Goal: Find specific page/section: Find specific page/section

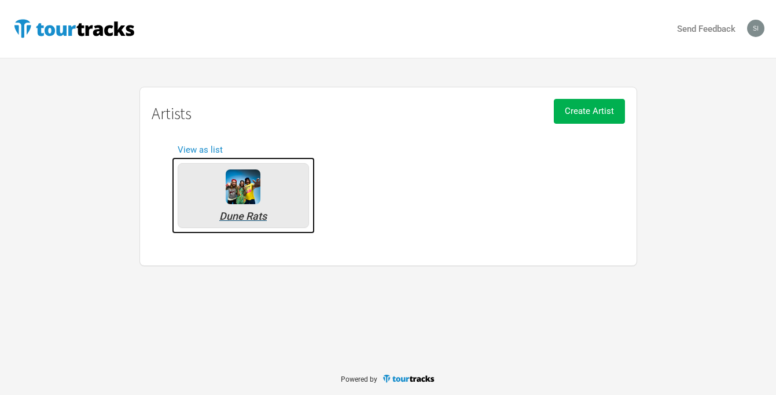
click at [247, 199] on img at bounding box center [243, 186] width 35 height 35
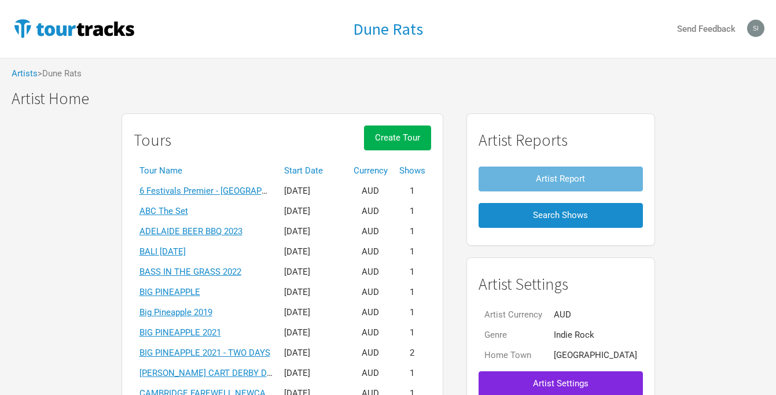
click at [326, 167] on th "Start Date" at bounding box center [312, 171] width 69 height 20
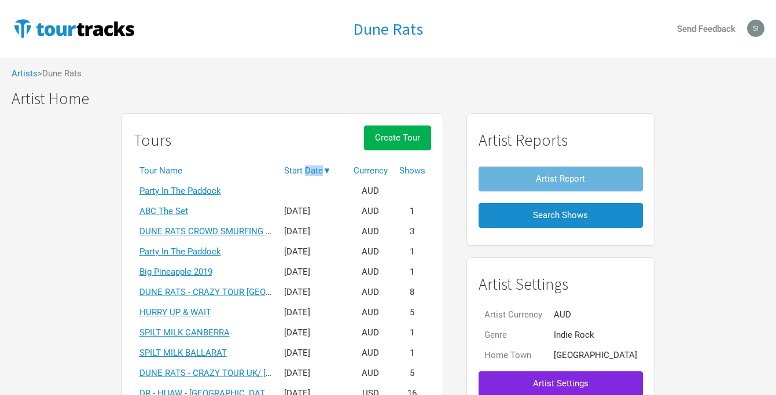
click at [326, 167] on th "Start Date ▼" at bounding box center [312, 171] width 69 height 20
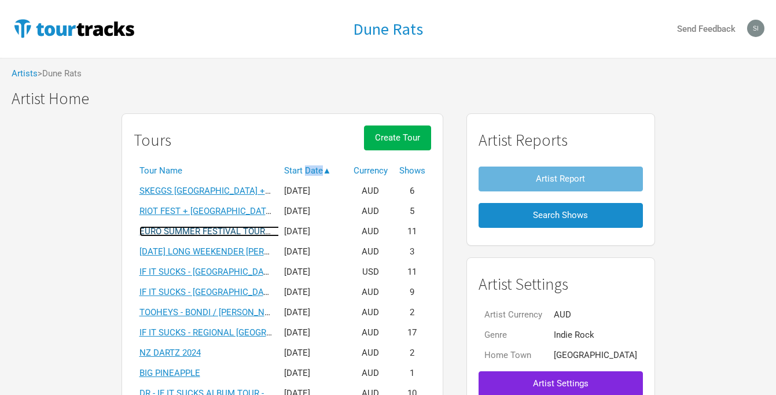
click at [212, 230] on link "EURO SUMMER FESTIVAL TOUR 2025" at bounding box center [212, 231] width 146 height 10
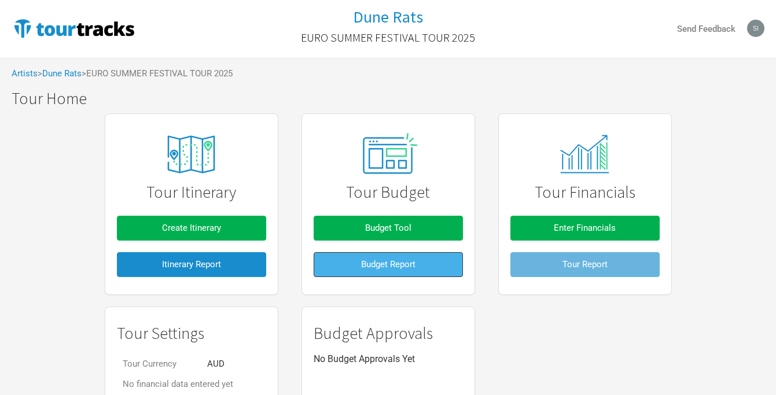
click at [382, 261] on span "Budget Report" at bounding box center [388, 264] width 54 height 10
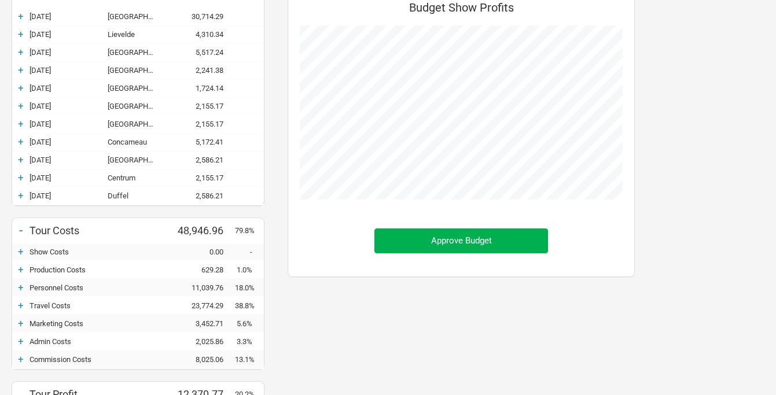
scroll to position [165, 0]
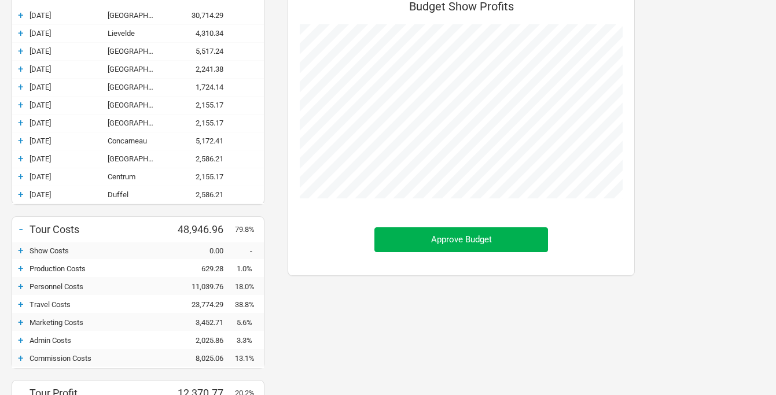
click at [19, 252] on div "+" at bounding box center [20, 251] width 17 height 12
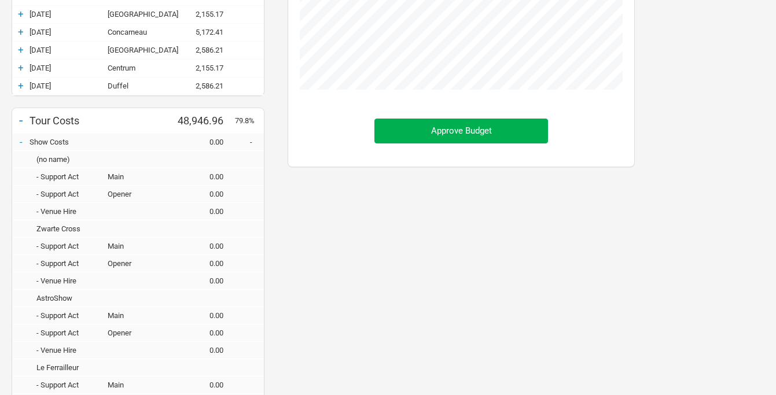
scroll to position [182, 0]
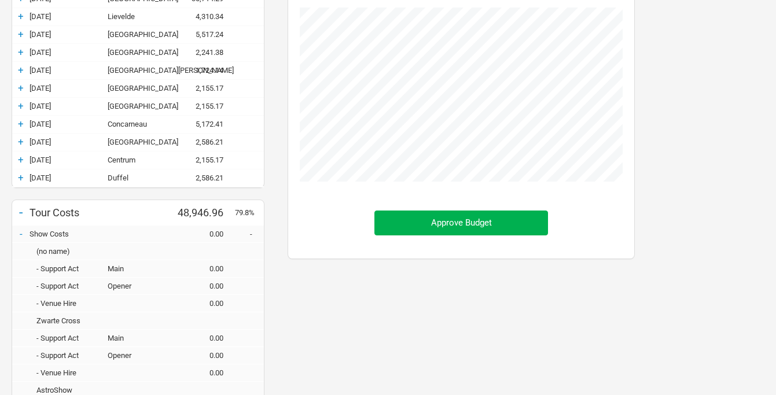
click at [20, 232] on div "-" at bounding box center [20, 234] width 17 height 12
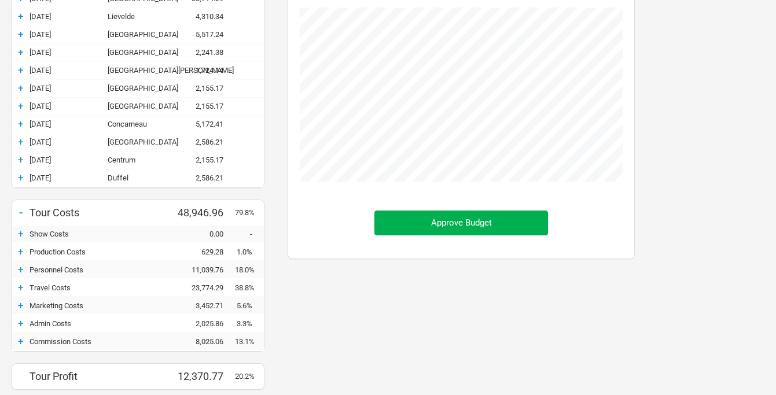
scroll to position [577871, 578018]
click at [21, 252] on div "+" at bounding box center [20, 252] width 17 height 12
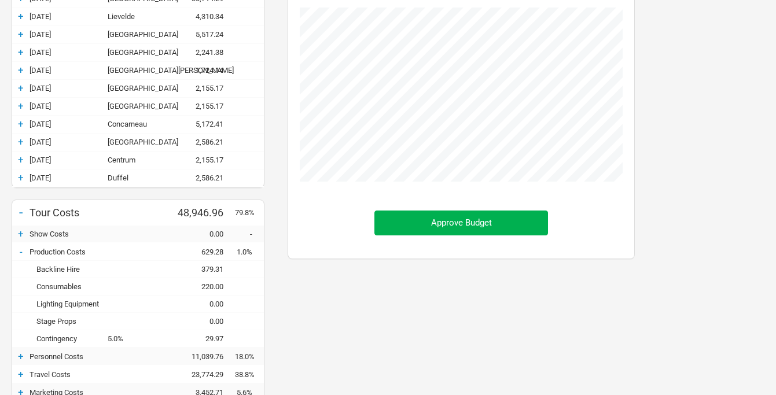
click at [21, 251] on div "-" at bounding box center [20, 252] width 17 height 12
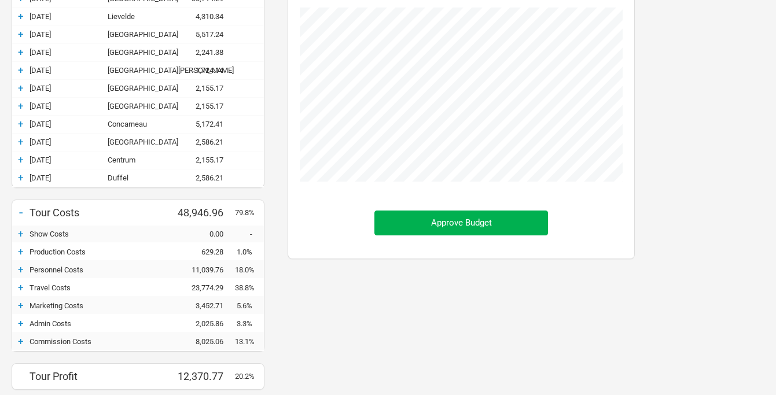
scroll to position [577871, 578018]
click at [23, 268] on div "+" at bounding box center [20, 270] width 17 height 12
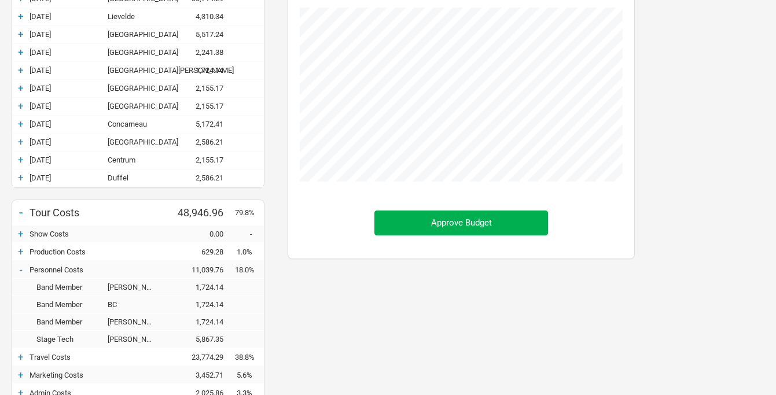
scroll to position [587, 370]
click at [23, 266] on div "-" at bounding box center [20, 270] width 17 height 12
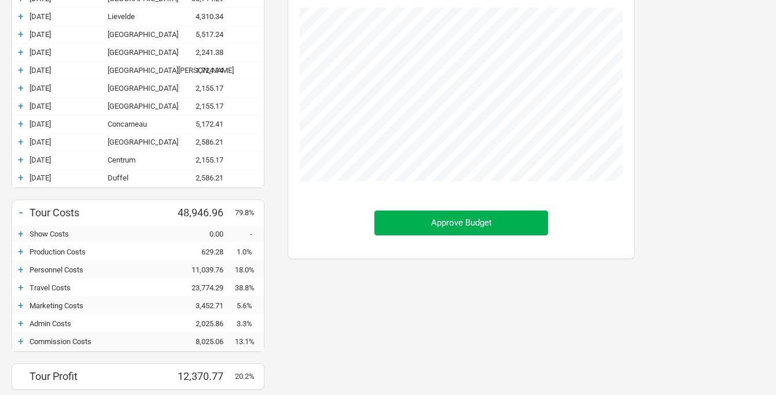
click at [23, 286] on div "+" at bounding box center [20, 288] width 17 height 12
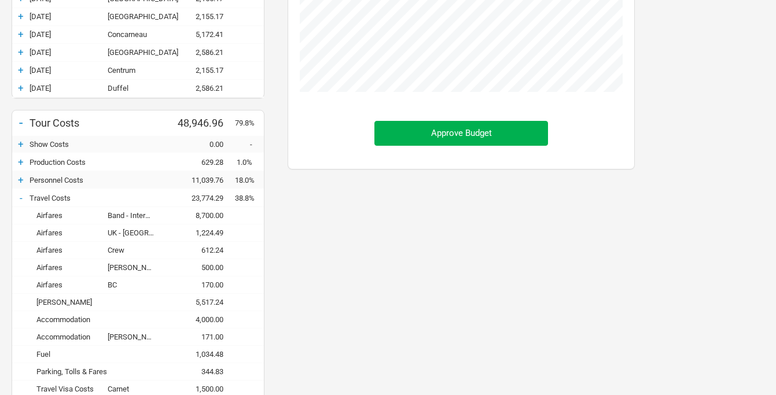
scroll to position [281, 0]
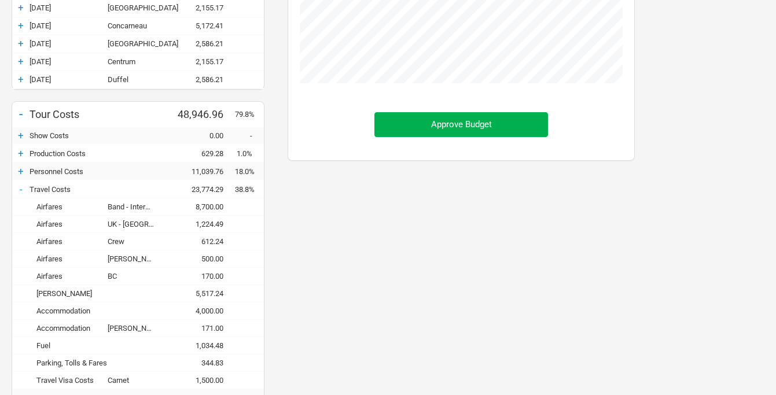
click at [21, 187] on div "-" at bounding box center [20, 189] width 17 height 12
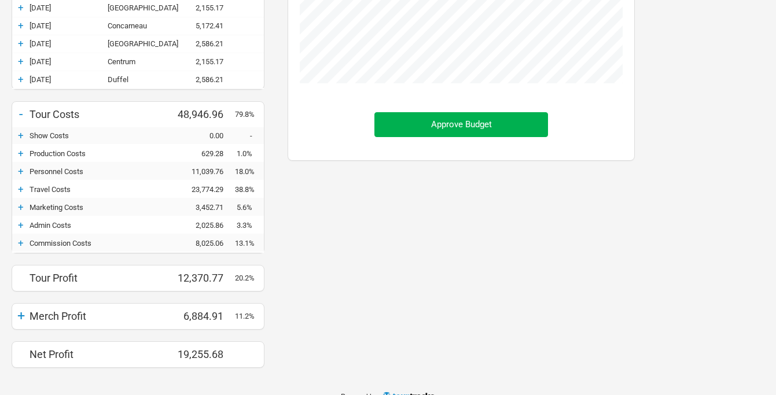
scroll to position [577871, 578018]
click at [21, 208] on div "+" at bounding box center [20, 207] width 17 height 12
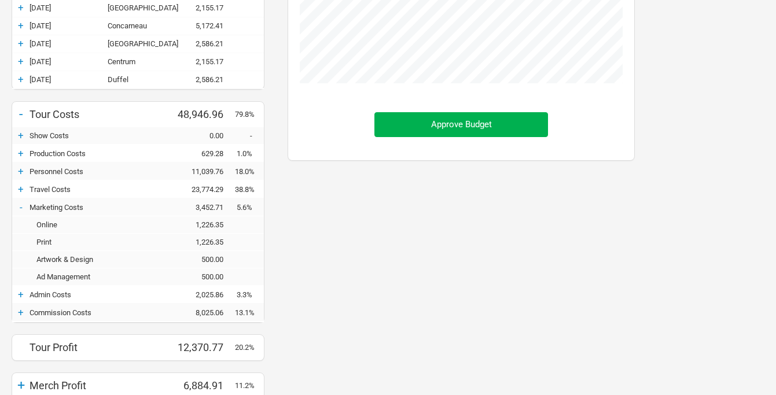
click at [21, 206] on div "-" at bounding box center [20, 207] width 17 height 12
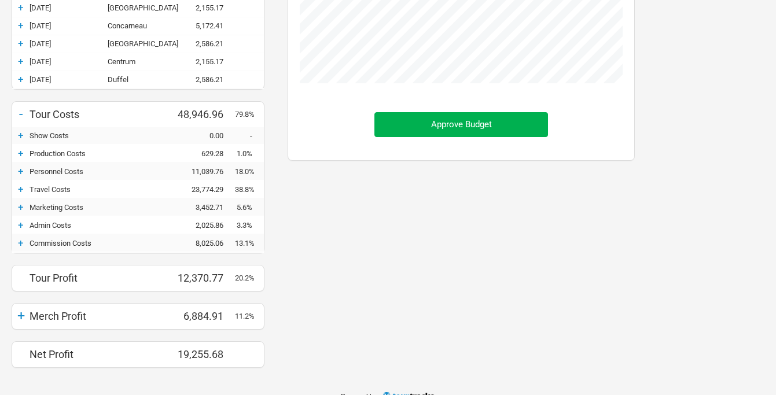
scroll to position [577871, 578018]
click at [22, 224] on div "+" at bounding box center [20, 225] width 17 height 12
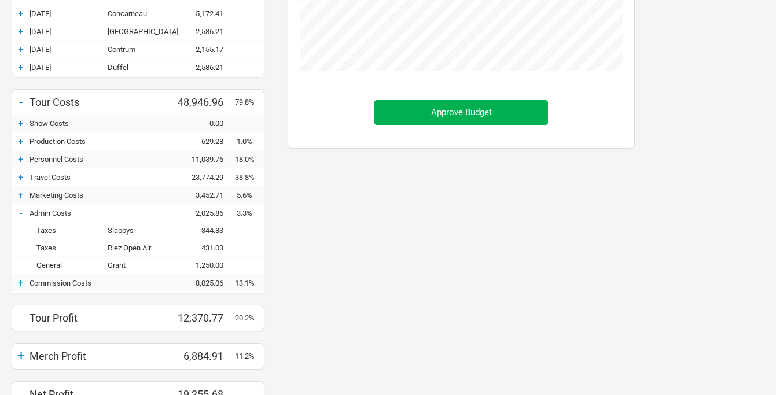
scroll to position [293, 0]
click at [20, 214] on div "-" at bounding box center [20, 212] width 17 height 12
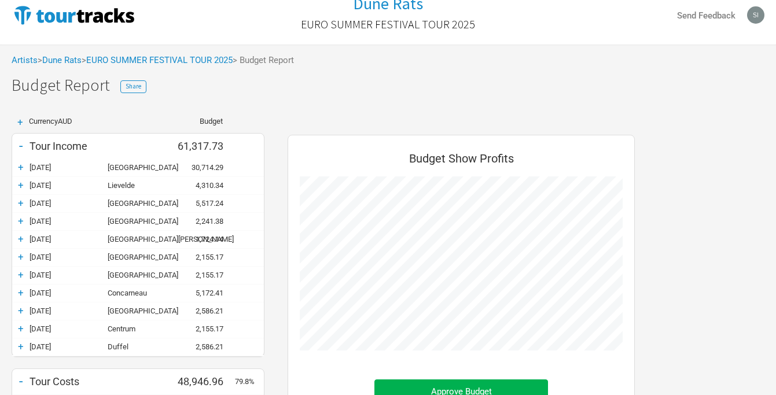
scroll to position [0, 0]
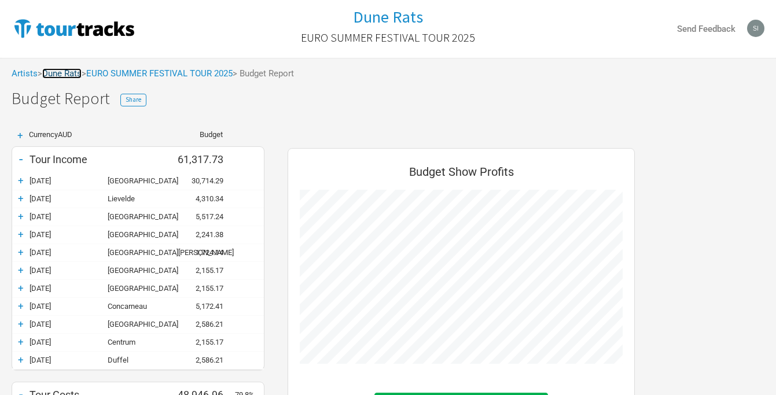
click at [73, 76] on link "Dune Rats" at bounding box center [61, 73] width 39 height 10
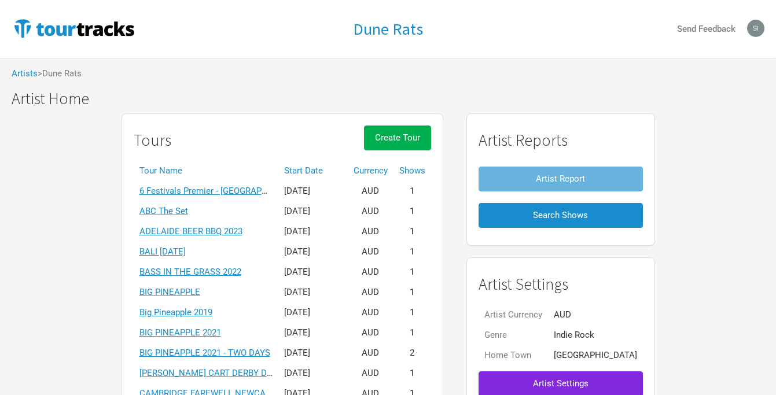
click at [337, 172] on th "Start Date" at bounding box center [312, 171] width 69 height 20
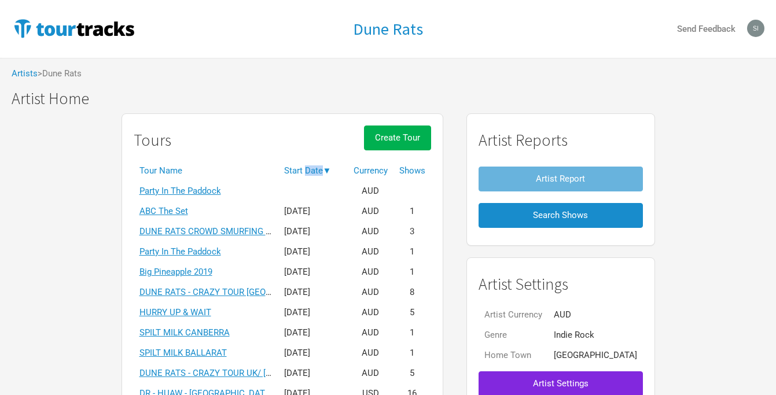
click at [337, 172] on th "Start Date ▼" at bounding box center [312, 171] width 69 height 20
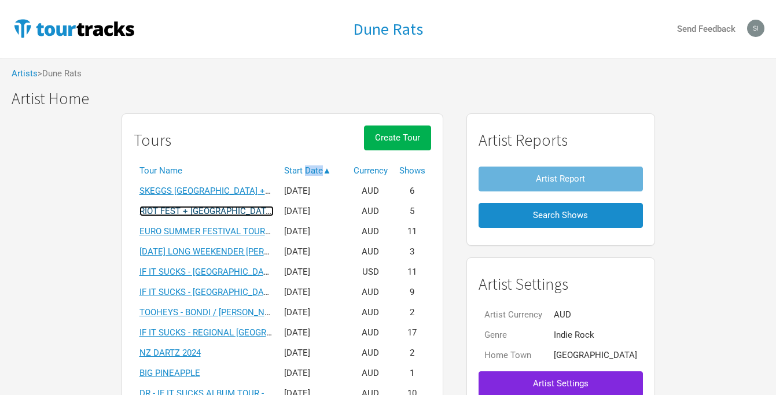
click at [230, 207] on link "RIOT FEST + [GEOGRAPHIC_DATA]" at bounding box center [206, 211] width 134 height 10
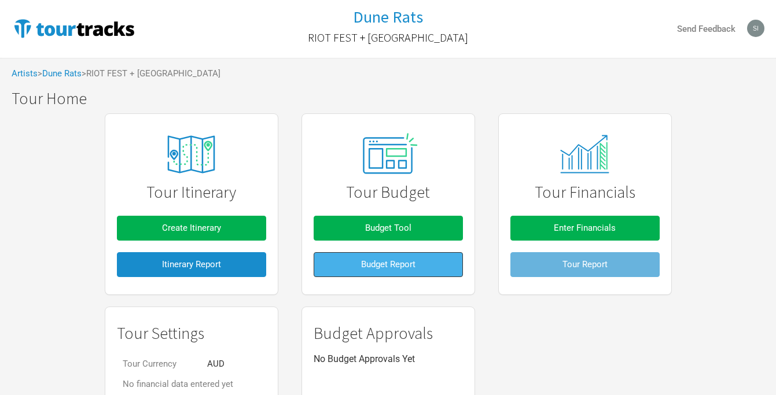
click at [376, 263] on span "Budget Report" at bounding box center [388, 264] width 54 height 10
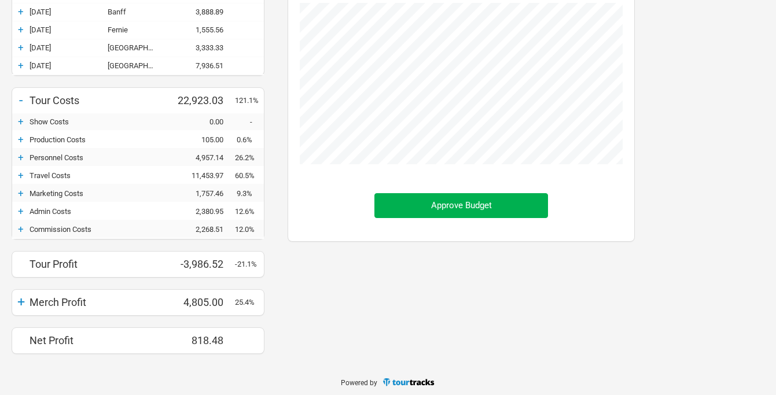
scroll to position [190, 0]
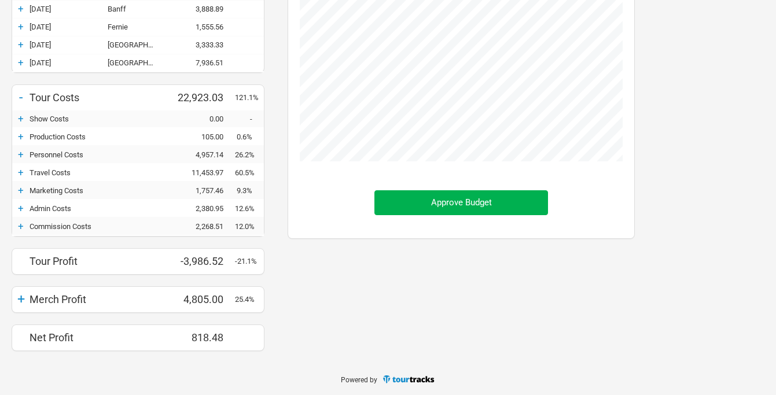
click at [20, 295] on div "+" at bounding box center [20, 299] width 17 height 16
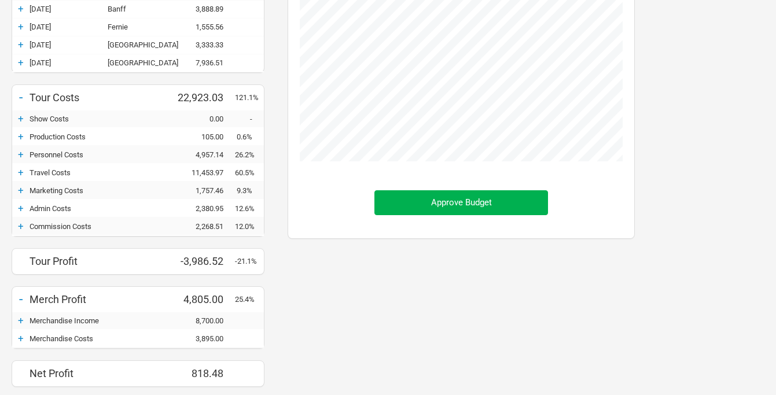
scroll to position [0, 0]
